Goal: Find specific page/section: Find specific page/section

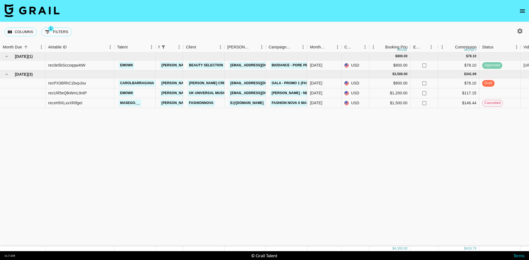
click at [522, 10] on icon "open drawer" at bounding box center [522, 11] width 7 height 7
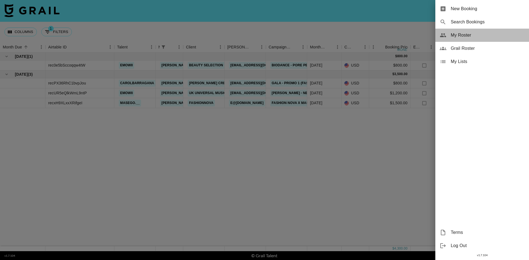
click at [468, 35] on span "My Roster" at bounding box center [488, 35] width 74 height 7
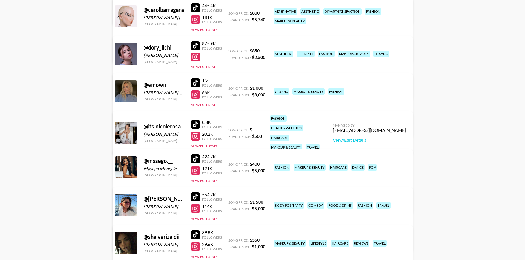
scroll to position [200, 0]
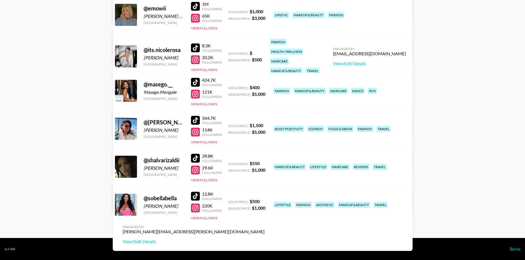
click at [198, 195] on div at bounding box center [195, 196] width 9 height 9
click at [196, 208] on div at bounding box center [195, 208] width 9 height 9
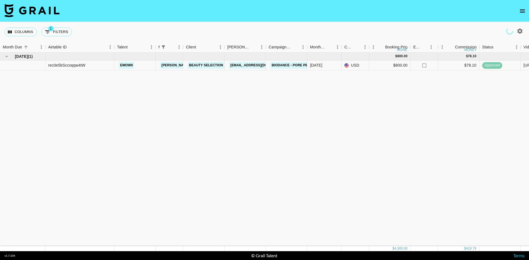
click at [524, 9] on icon "open drawer" at bounding box center [522, 10] width 5 height 3
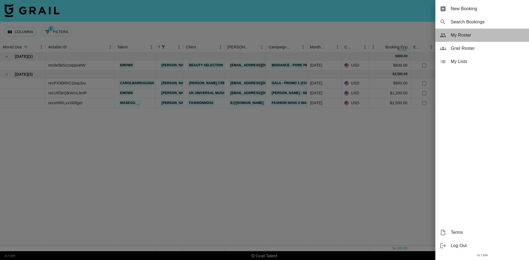
click at [457, 36] on span "My Roster" at bounding box center [488, 35] width 74 height 7
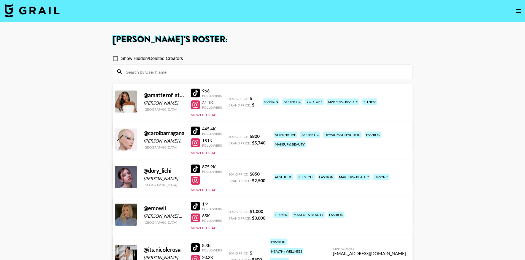
click at [195, 130] on div at bounding box center [195, 131] width 9 height 9
click at [195, 143] on div at bounding box center [195, 143] width 9 height 9
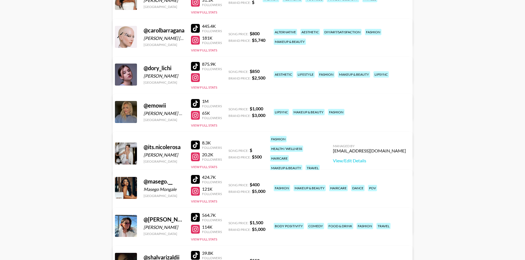
scroll to position [90, 0]
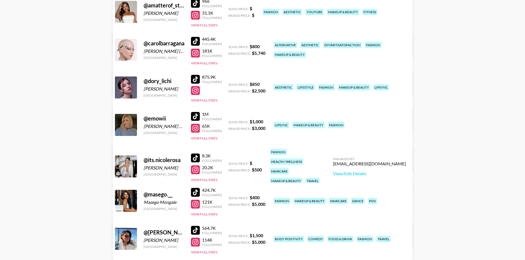
click at [197, 78] on div at bounding box center [195, 79] width 9 height 9
